Goal: Information Seeking & Learning: Compare options

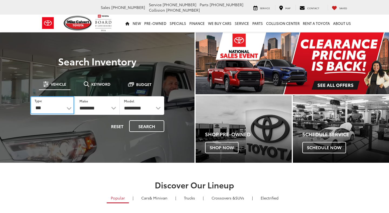
click at [46, 110] on select "*** *** **** *********" at bounding box center [52, 105] width 44 height 18
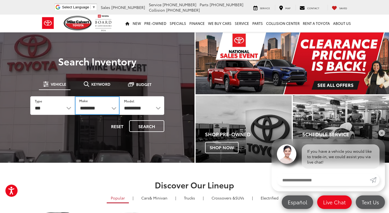
click at [91, 109] on select "**********" at bounding box center [97, 105] width 45 height 19
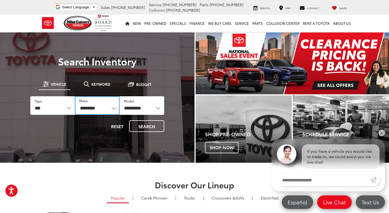
select select "******"
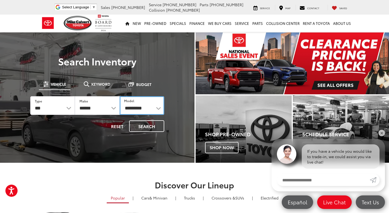
click at [139, 108] on select "**********" at bounding box center [142, 105] width 45 height 19
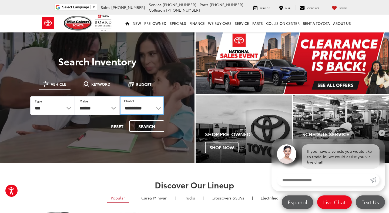
select select "*****"
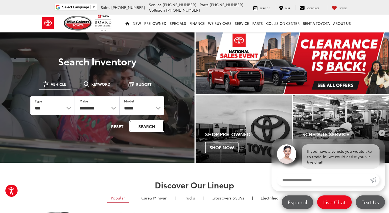
click at [147, 124] on button "Search" at bounding box center [146, 126] width 35 height 12
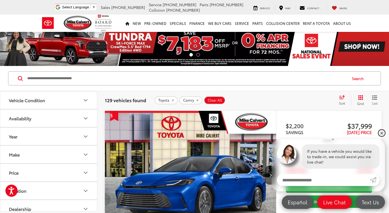
click at [381, 133] on link "✕" at bounding box center [382, 133] width 6 height 6
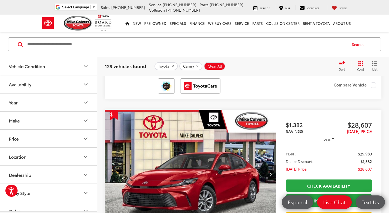
scroll to position [653, 0]
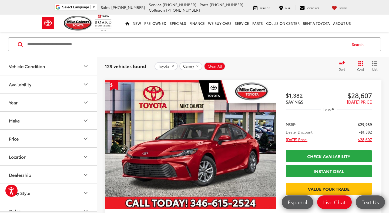
click at [86, 65] on icon "Vehicle Condition" at bounding box center [85, 66] width 6 height 6
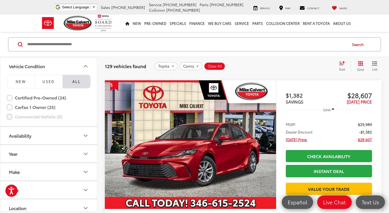
click at [81, 79] on li "All" at bounding box center [77, 82] width 28 height 14
click at [84, 64] on icon "Vehicle Condition" at bounding box center [85, 66] width 6 height 6
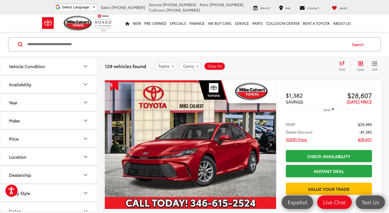
click at [80, 83] on button "Availability" at bounding box center [48, 84] width 97 height 18
click at [78, 84] on button "Availability" at bounding box center [48, 84] width 97 height 18
click at [83, 104] on icon "Year" at bounding box center [85, 102] width 6 height 6
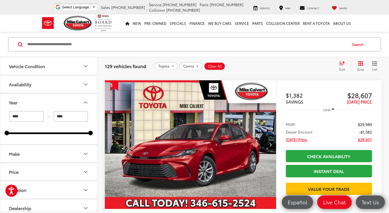
click at [83, 104] on icon "Year" at bounding box center [85, 102] width 6 height 6
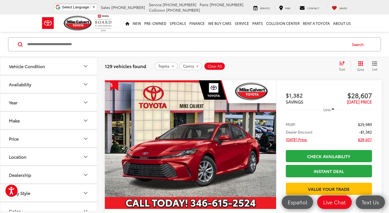
click at [75, 119] on button "Make" at bounding box center [48, 121] width 97 height 18
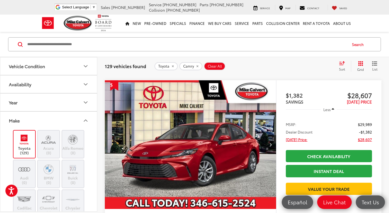
click at [75, 119] on button "Make" at bounding box center [48, 121] width 97 height 18
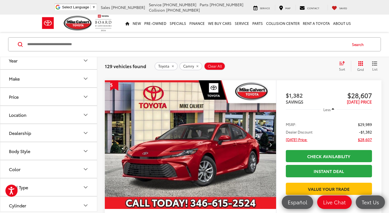
scroll to position [41, 0]
click at [85, 79] on icon "Make" at bounding box center [85, 79] width 3 height 2
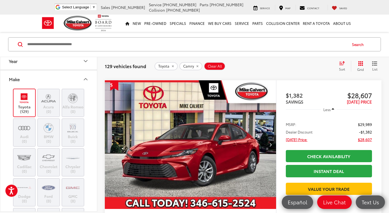
click at [85, 79] on icon "Make" at bounding box center [85, 79] width 3 height 2
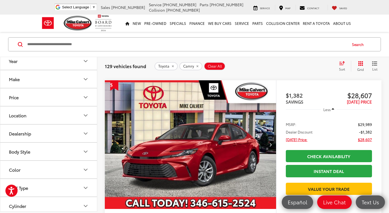
click at [83, 94] on icon "Price" at bounding box center [85, 97] width 6 height 6
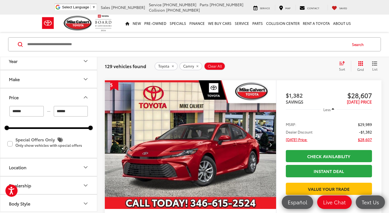
click at [83, 94] on icon "Price" at bounding box center [85, 97] width 6 height 6
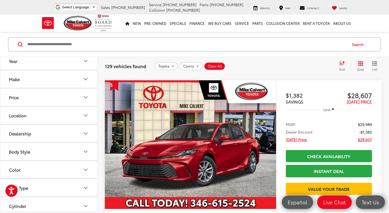
click at [85, 109] on button "Location" at bounding box center [48, 115] width 97 height 18
click at [86, 116] on icon "Location" at bounding box center [85, 115] width 6 height 6
click at [86, 132] on icon "Dealership" at bounding box center [85, 133] width 6 height 6
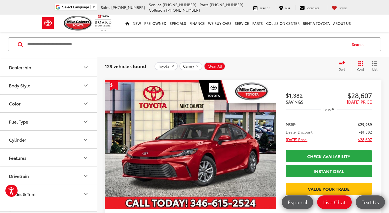
scroll to position [108, 0]
click at [85, 89] on button "Body Style" at bounding box center [48, 85] width 97 height 18
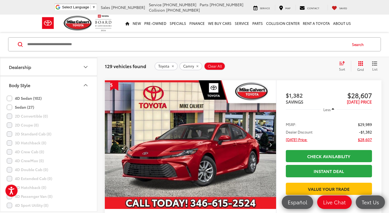
click at [86, 85] on icon "Body Style" at bounding box center [85, 85] width 3 height 2
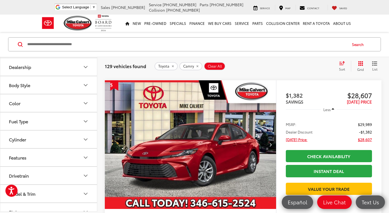
click at [86, 103] on icon "Color" at bounding box center [85, 103] width 6 height 6
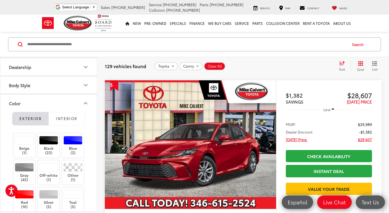
click at [86, 104] on icon "Color" at bounding box center [85, 103] width 6 height 6
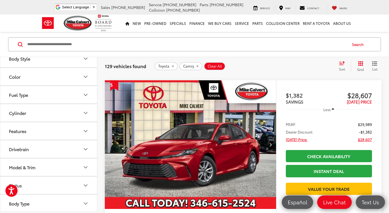
scroll to position [141, 0]
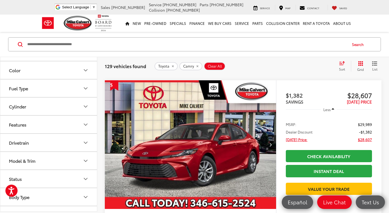
click at [83, 89] on icon "Fuel Type" at bounding box center [85, 88] width 6 height 6
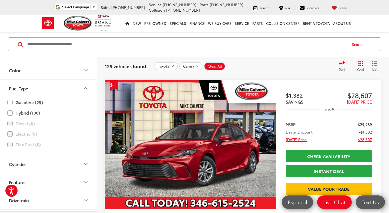
click at [83, 89] on icon "Fuel Type" at bounding box center [85, 88] width 6 height 6
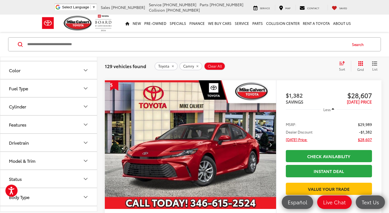
click at [85, 104] on icon "Cylinder" at bounding box center [85, 106] width 6 height 6
click at [85, 120] on button "Features" at bounding box center [48, 125] width 97 height 18
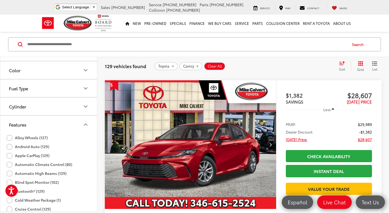
click at [85, 120] on button "Features" at bounding box center [48, 125] width 97 height 18
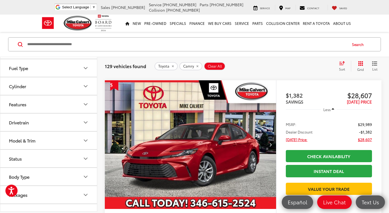
scroll to position [172, 0]
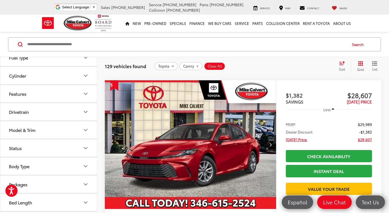
click at [81, 108] on button "Drivetrain" at bounding box center [48, 112] width 97 height 18
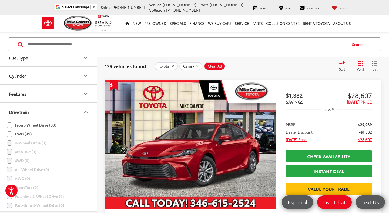
click at [81, 108] on button "Drivetrain" at bounding box center [48, 112] width 97 height 18
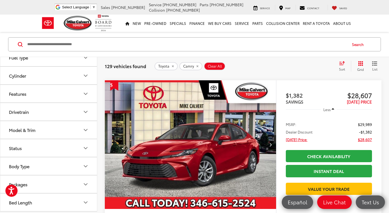
click at [80, 92] on button "Features" at bounding box center [48, 94] width 97 height 18
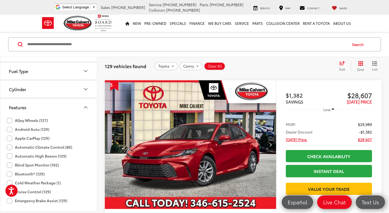
scroll to position [149, 0]
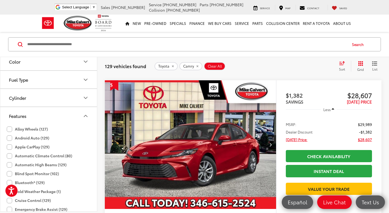
click at [86, 112] on button "Features" at bounding box center [48, 116] width 97 height 18
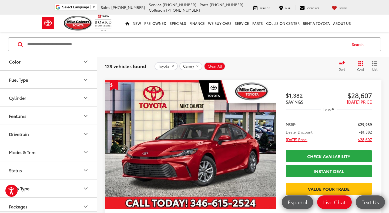
click at [76, 134] on button "Drivetrain" at bounding box center [48, 134] width 97 height 18
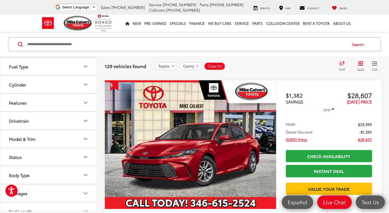
scroll to position [172, 0]
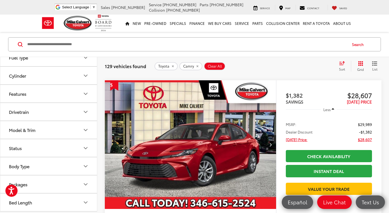
click at [69, 132] on button "Model & Trim" at bounding box center [48, 130] width 97 height 18
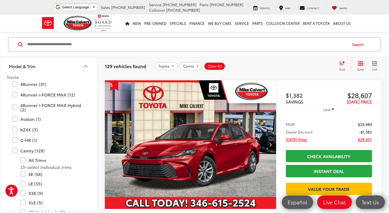
scroll to position [237, 0]
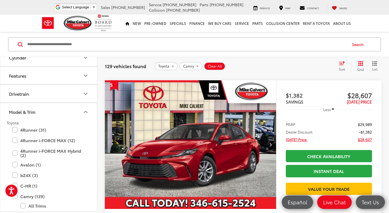
click at [81, 110] on button "Model & Trim" at bounding box center [48, 112] width 97 height 18
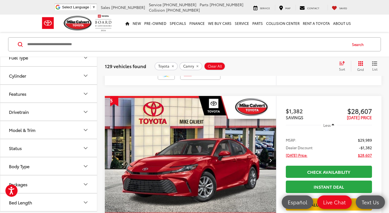
scroll to position [637, 0]
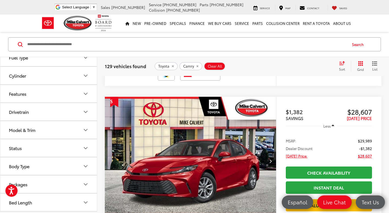
click at [62, 150] on button "Status" at bounding box center [48, 148] width 97 height 18
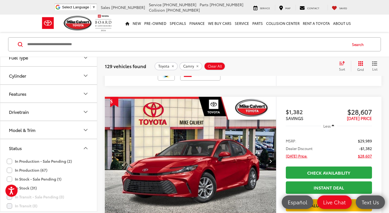
scroll to position [230, 0]
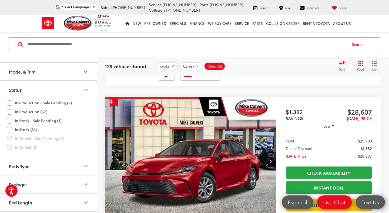
click at [81, 91] on button "Status" at bounding box center [48, 90] width 97 height 18
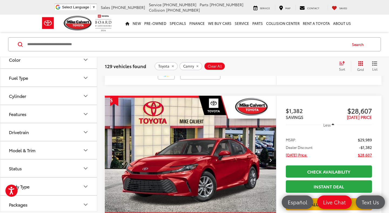
scroll to position [172, 0]
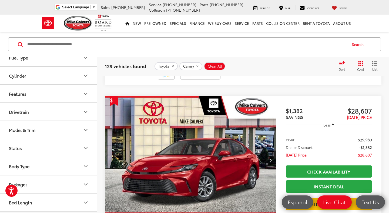
click at [83, 165] on icon "Body Type" at bounding box center [85, 166] width 6 height 6
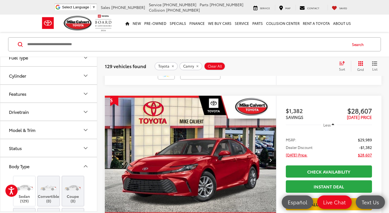
click at [81, 163] on button "Body Type" at bounding box center [48, 166] width 97 height 18
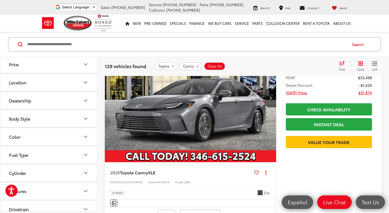
scroll to position [78, 0]
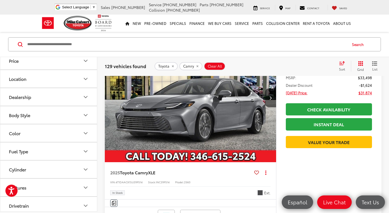
click at [73, 135] on button "Color" at bounding box center [48, 133] width 97 height 18
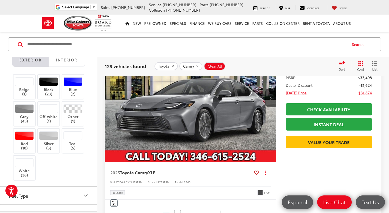
scroll to position [167, 0]
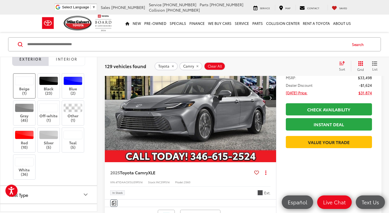
click at [29, 89] on label "Beige (1)" at bounding box center [25, 85] width 22 height 19
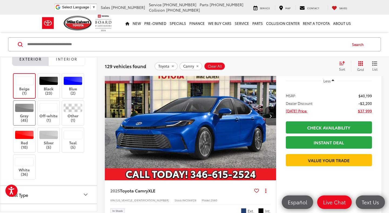
click at [28, 108] on div at bounding box center [24, 107] width 19 height 9
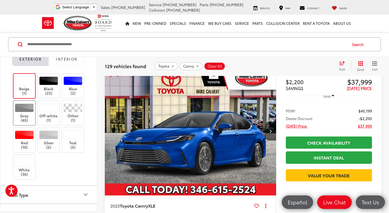
scroll to position [34, 0]
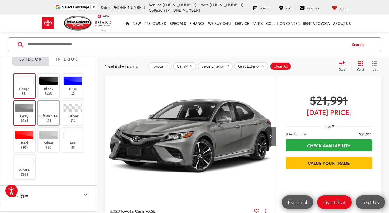
click at [44, 110] on div at bounding box center [48, 107] width 19 height 9
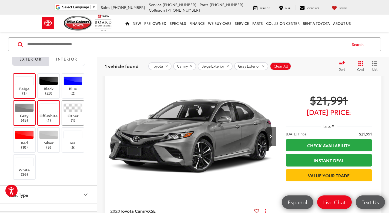
click at [70, 108] on div at bounding box center [72, 107] width 19 height 9
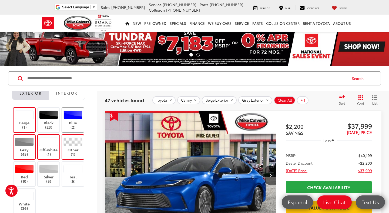
click at [70, 112] on div at bounding box center [72, 114] width 19 height 9
click at [47, 174] on label "Silver (5)" at bounding box center [49, 174] width 22 height 19
click at [66, 177] on label "Teal (5)" at bounding box center [73, 174] width 22 height 19
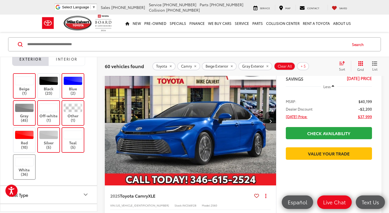
scroll to position [34, 0]
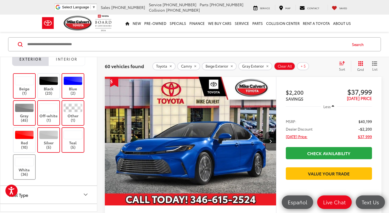
click at [29, 172] on label "White (36)" at bounding box center [25, 167] width 22 height 19
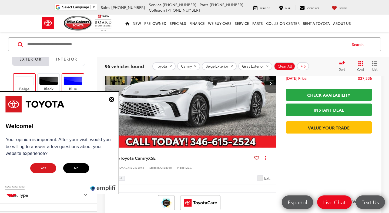
scroll to position [507, 0]
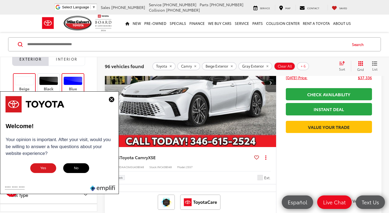
click at [111, 100] on img at bounding box center [111, 99] width 5 height 5
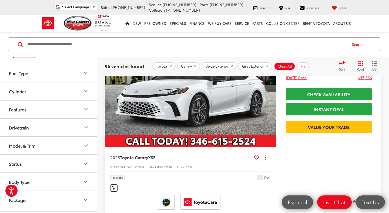
scroll to position [304, 0]
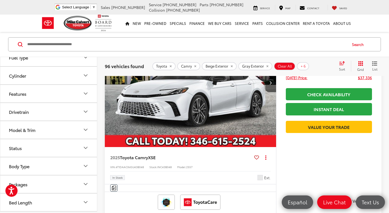
click at [53, 168] on button "Body Type" at bounding box center [48, 166] width 97 height 18
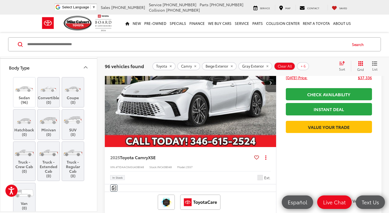
scroll to position [409, 0]
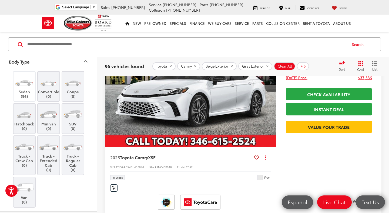
click at [75, 63] on button "Body Type" at bounding box center [48, 62] width 97 height 18
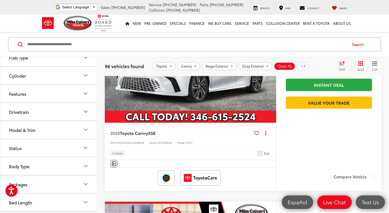
scroll to position [531, 0]
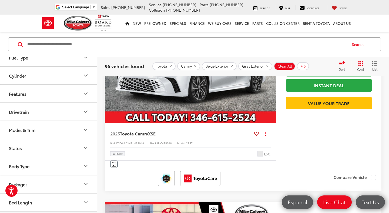
click at [52, 131] on button "Model & Trim" at bounding box center [48, 130] width 97 height 18
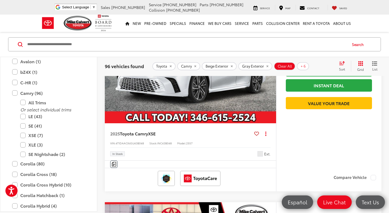
scroll to position [411, 0]
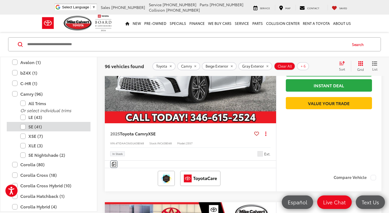
click at [24, 127] on label "SE (41)" at bounding box center [52, 126] width 65 height 9
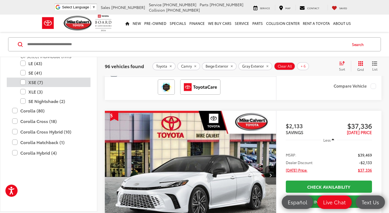
scroll to position [241, 0]
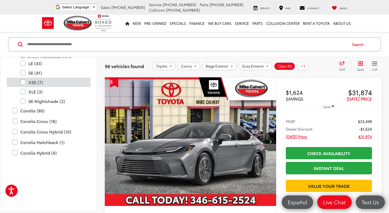
click at [24, 87] on label "XSE (7)" at bounding box center [52, 82] width 65 height 9
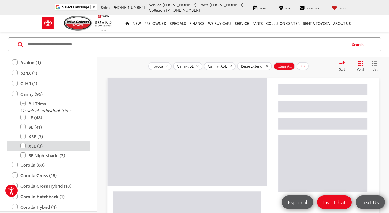
click at [23, 146] on label "XLE (3)" at bounding box center [52, 145] width 65 height 9
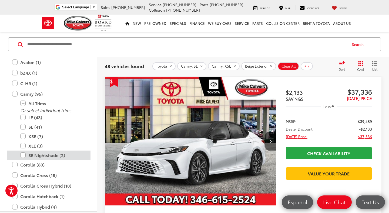
scroll to position [411, 0]
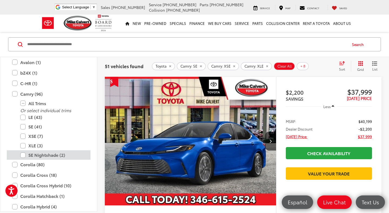
click at [23, 155] on label "SE Nightshade (2)" at bounding box center [52, 154] width 65 height 9
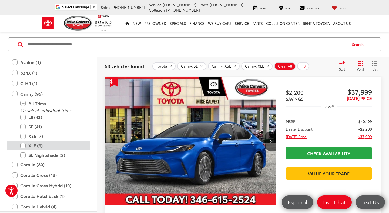
click at [25, 145] on label "XLE (3)" at bounding box center [52, 145] width 65 height 9
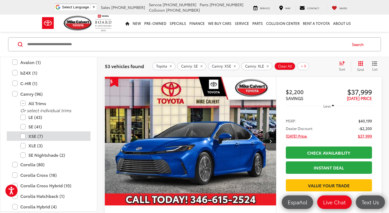
click at [25, 134] on label "XSE (7)" at bounding box center [52, 135] width 65 height 9
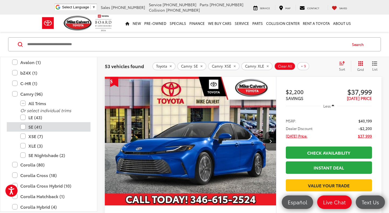
click at [24, 129] on label "SE (41)" at bounding box center [52, 126] width 65 height 9
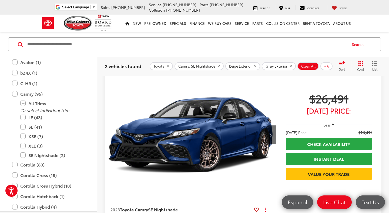
scroll to position [210, 0]
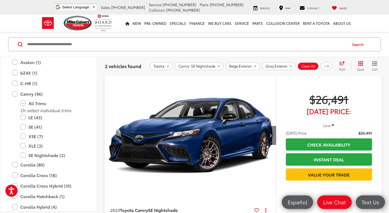
click at [270, 134] on icon "Next image" at bounding box center [270, 135] width 2 height 4
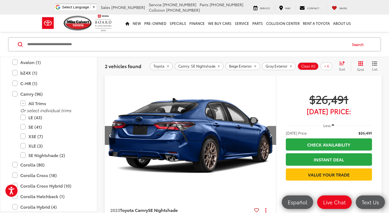
click at [270, 134] on icon "Next image" at bounding box center [270, 135] width 2 height 4
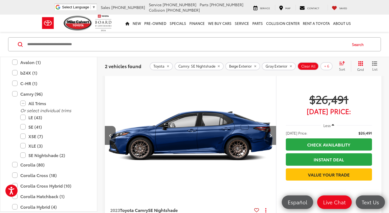
click at [270, 134] on icon "Next image" at bounding box center [270, 135] width 2 height 4
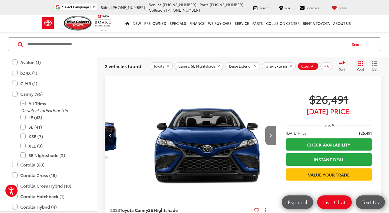
click at [270, 134] on icon "Next image" at bounding box center [270, 135] width 2 height 4
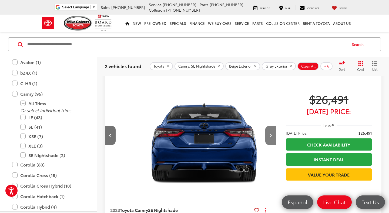
click at [270, 134] on icon "Next image" at bounding box center [270, 135] width 2 height 4
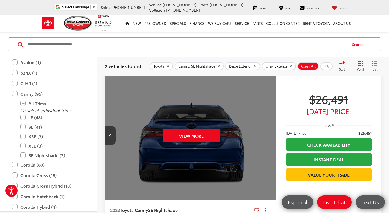
click at [270, 134] on div "View More" at bounding box center [191, 135] width 172 height 129
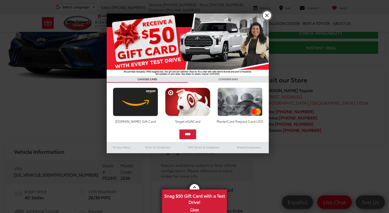
click at [266, 15] on link "X" at bounding box center [266, 15] width 9 height 9
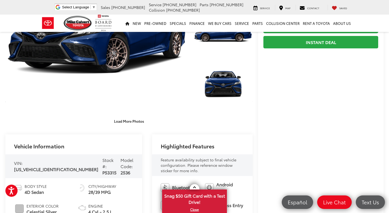
scroll to position [83, 0]
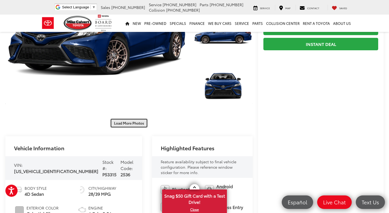
click at [139, 122] on button "Load More Photos" at bounding box center [129, 122] width 38 height 9
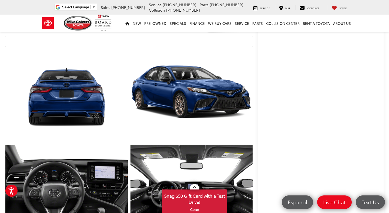
scroll to position [125, 0]
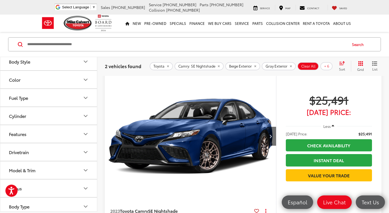
scroll to position [172, 0]
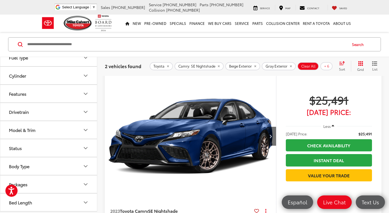
click at [65, 134] on button "Model & Trim" at bounding box center [48, 130] width 97 height 18
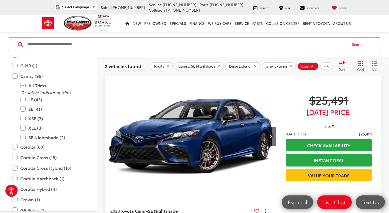
scroll to position [296, 0]
click at [24, 127] on label "XLE (3)" at bounding box center [52, 127] width 65 height 9
click at [24, 118] on label "XSE (7)" at bounding box center [52, 118] width 65 height 9
click at [24, 109] on label "SE (41)" at bounding box center [52, 109] width 65 height 9
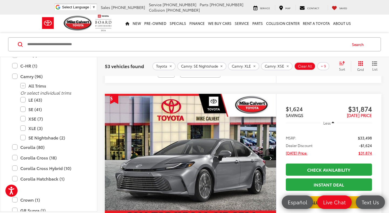
scroll to position [232, 0]
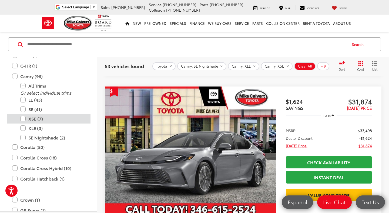
click at [24, 118] on label "XSE (7)" at bounding box center [52, 118] width 65 height 9
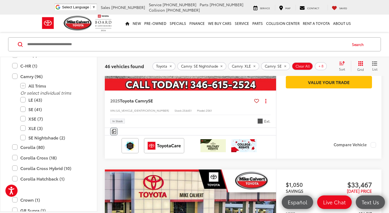
scroll to position [1393, 0]
